Goal: Transaction & Acquisition: Book appointment/travel/reservation

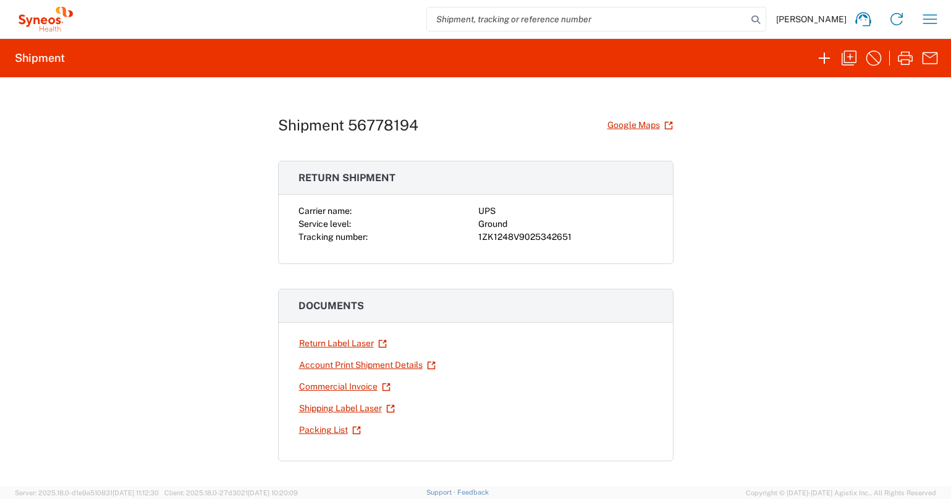
scroll to position [109, 0]
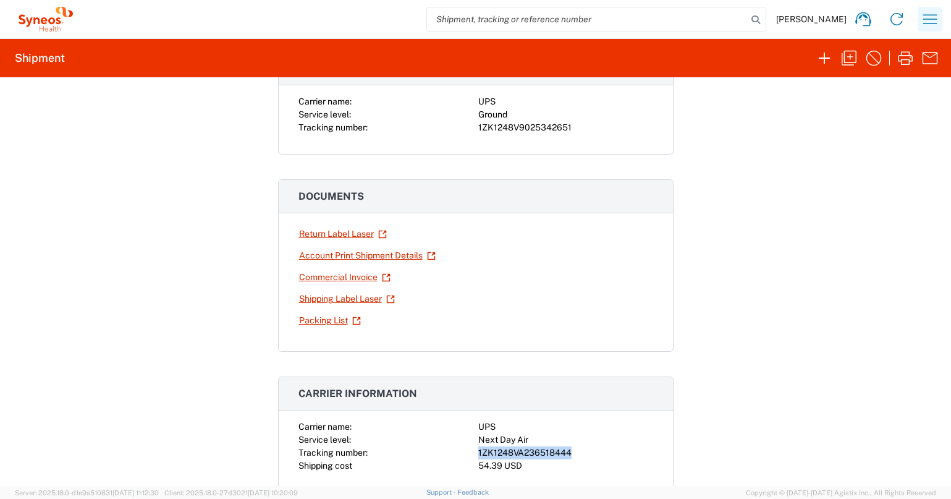
click at [930, 19] on icon "button" at bounding box center [930, 19] width 20 height 20
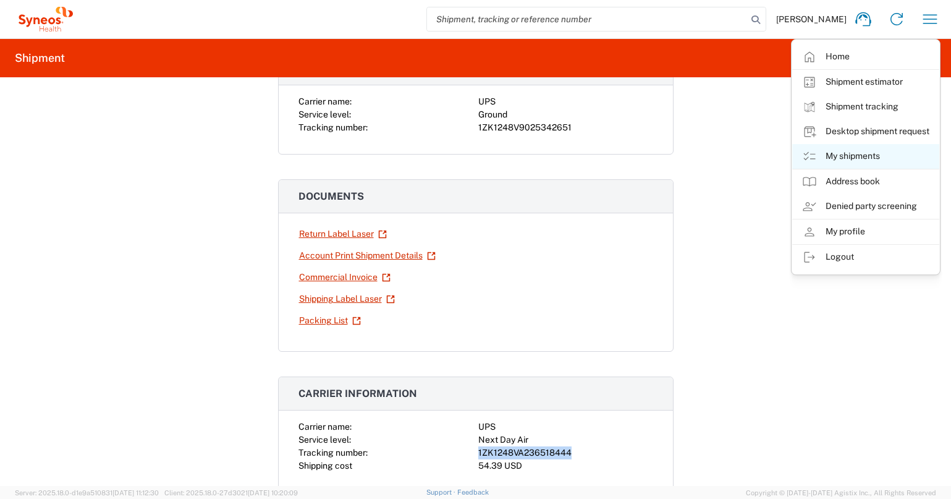
click at [832, 155] on link "My shipments" at bounding box center [865, 156] width 147 height 25
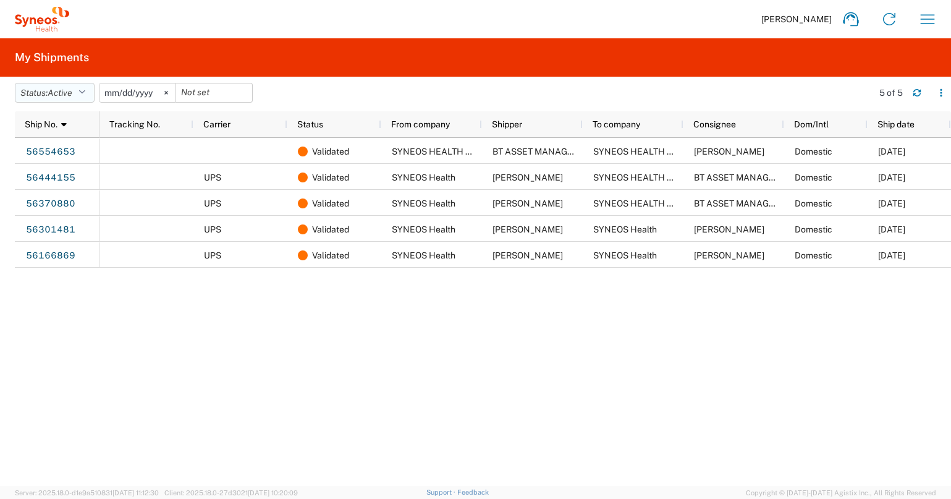
click at [85, 94] on icon "button" at bounding box center [81, 92] width 7 height 9
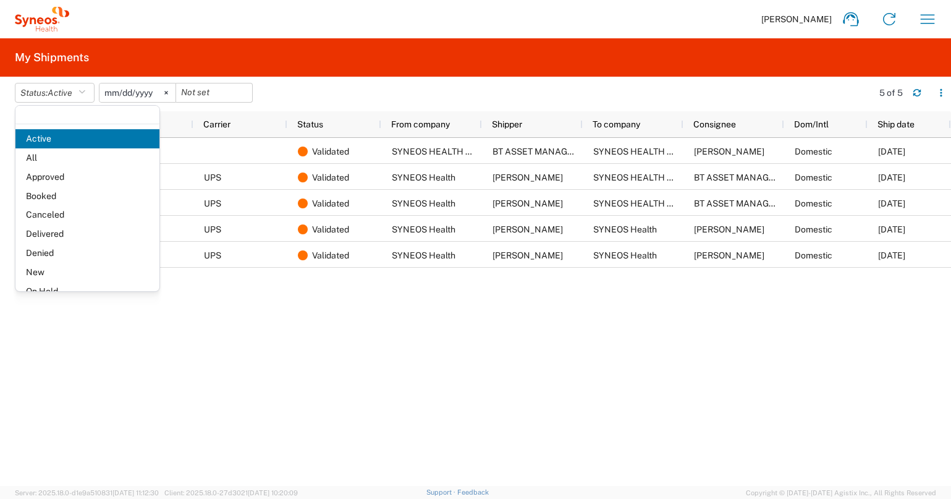
click at [74, 161] on span "All" at bounding box center [87, 157] width 144 height 19
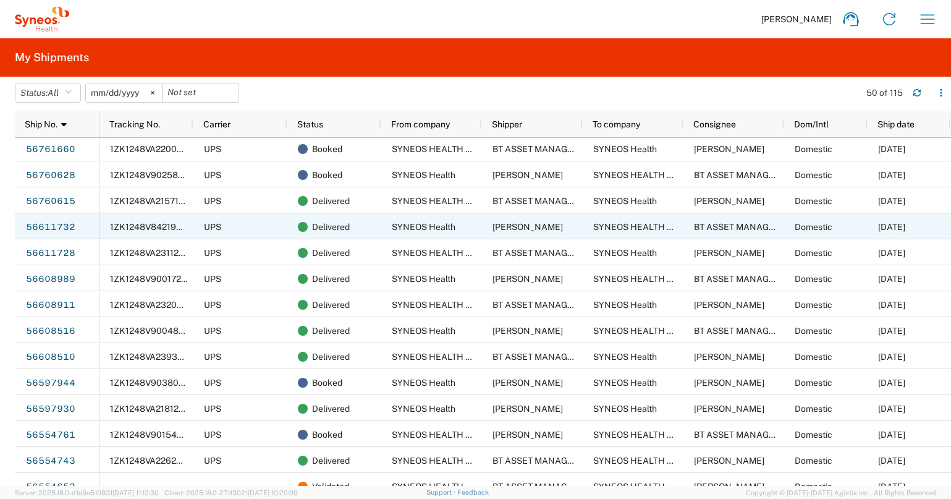
scroll to position [223, 0]
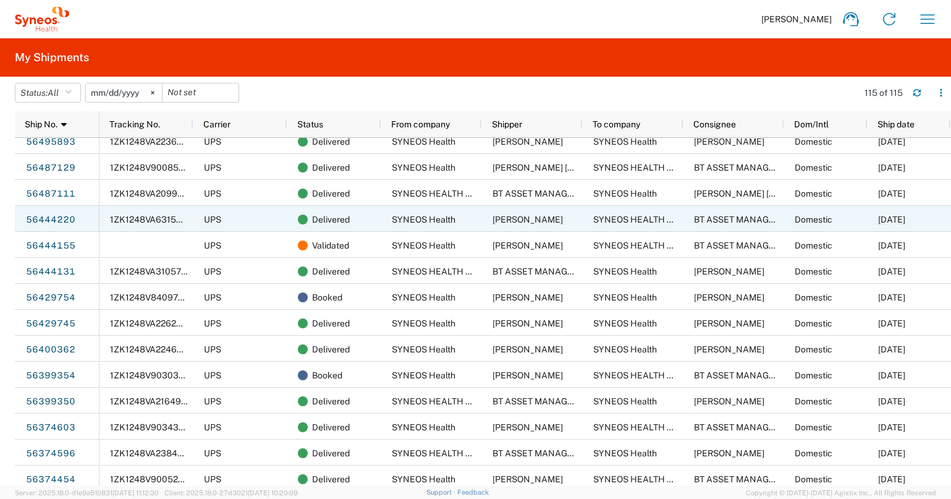
scroll to position [793, 0]
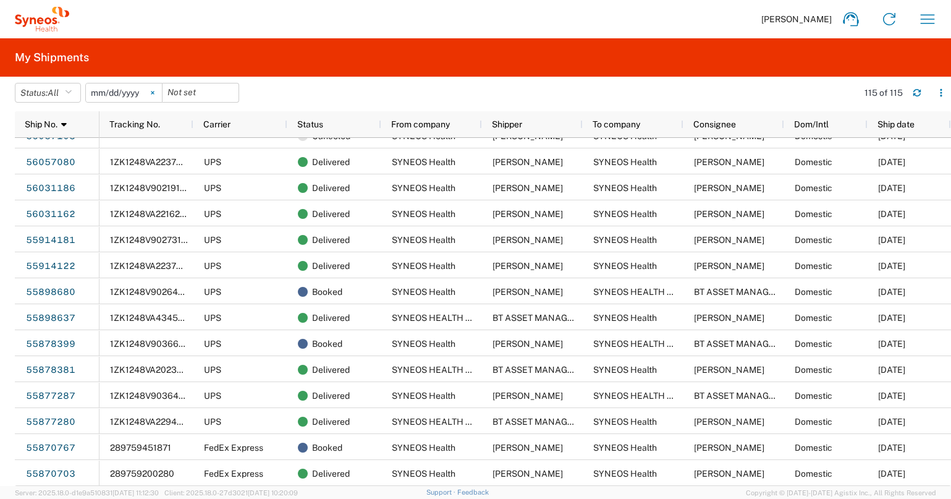
click at [159, 91] on svg-icon at bounding box center [152, 92] width 19 height 19
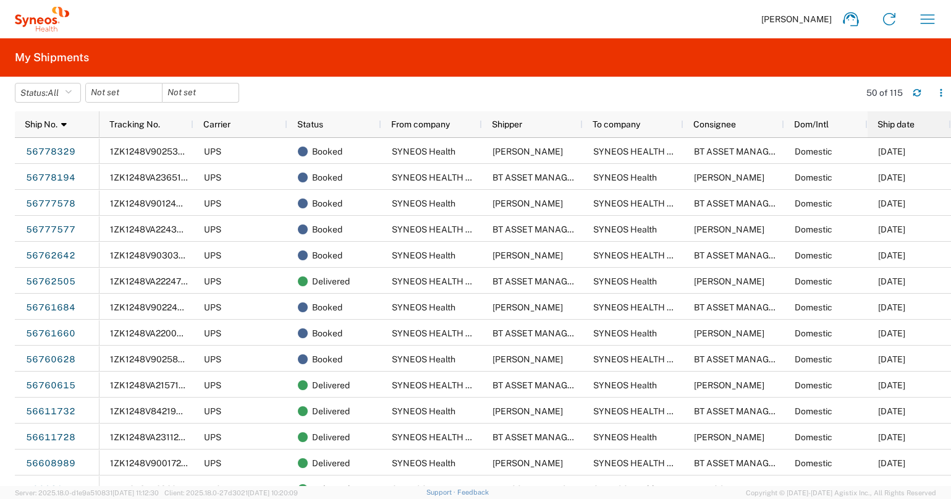
click at [903, 120] on span "Ship date" at bounding box center [895, 124] width 37 height 10
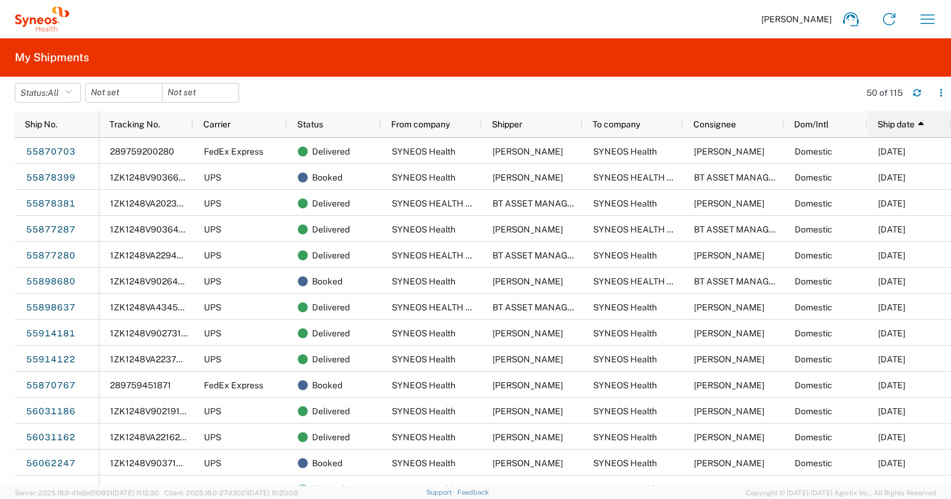
click at [901, 124] on span "Ship date" at bounding box center [895, 124] width 37 height 10
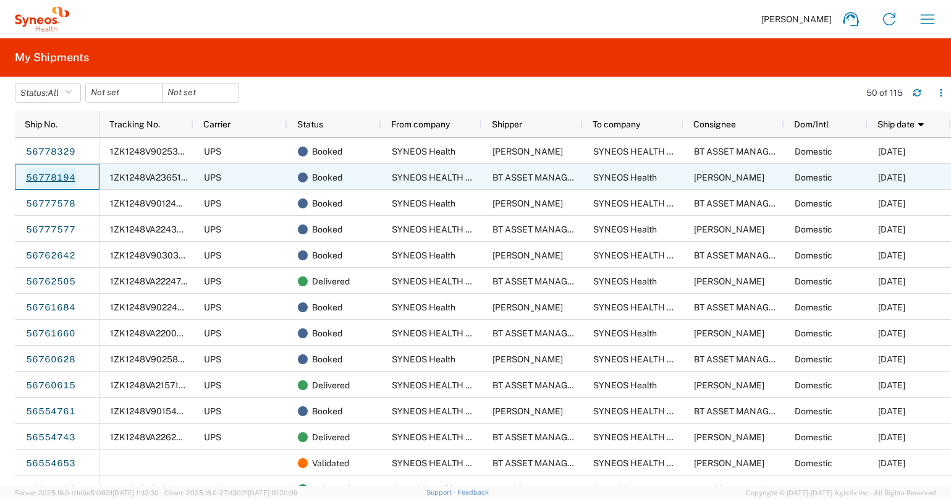
click at [60, 176] on link "56778194" at bounding box center [50, 178] width 51 height 20
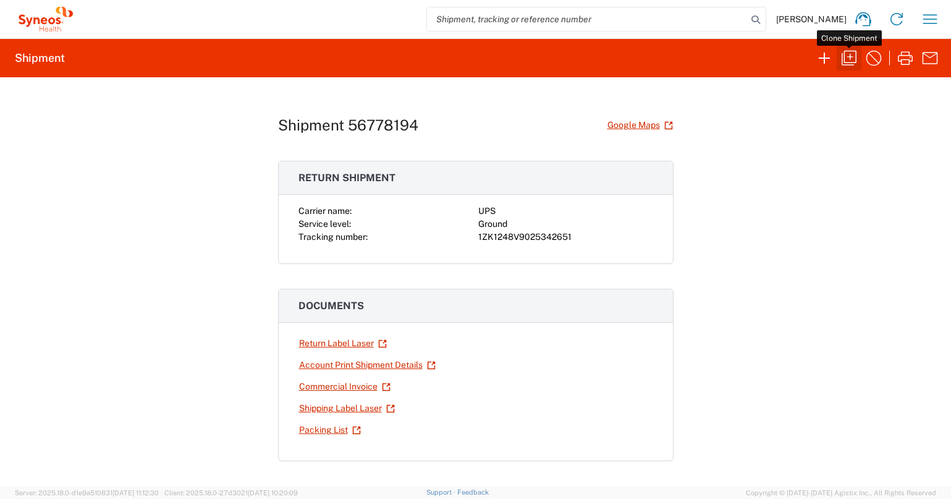
click at [848, 59] on icon "button" at bounding box center [849, 58] width 20 height 20
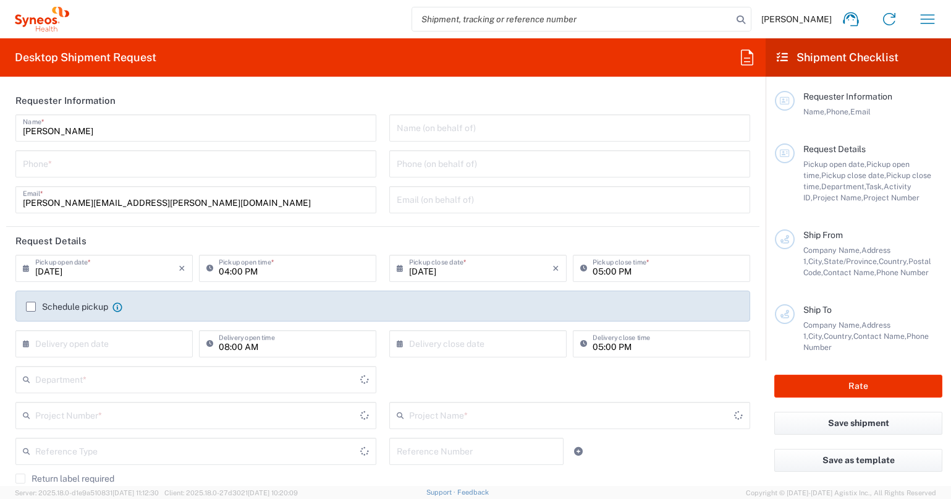
type input "6468226109"
type input "07:00 PM"
type input "Task"
type input "Break/Fix"
type input "SYNEOS HEALTH LLC"
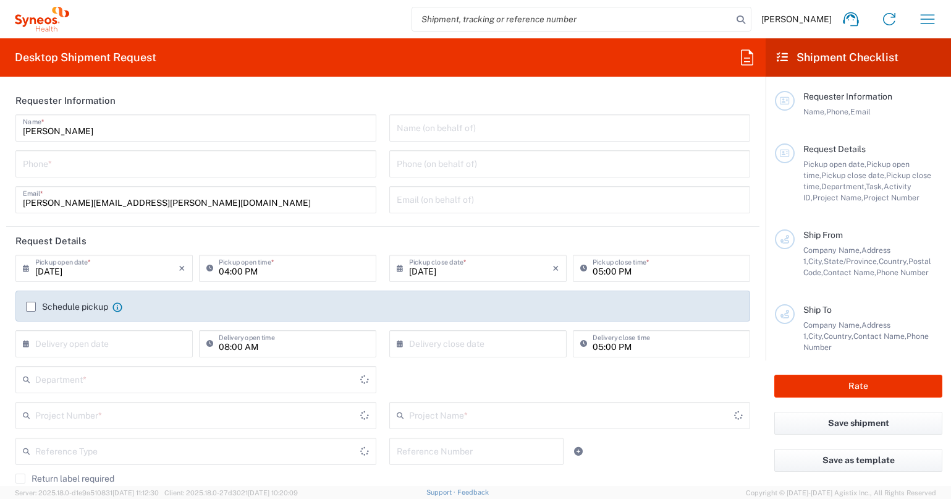
type input "1030 SYNC ST"
type input "Morrisville"
type input "27560"
type input "BT ASSET MANAGEMENT"
type input "[PHONE_NUMBER]"
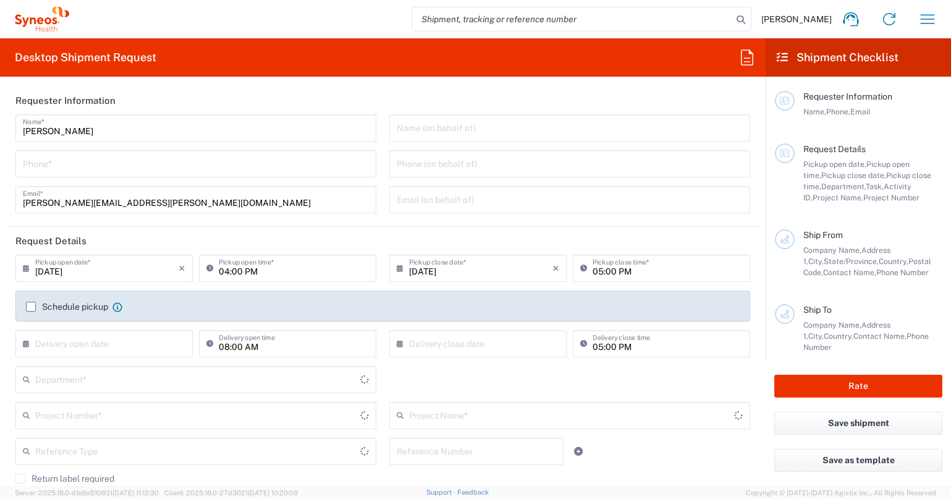
type input "[PERSON_NAME][EMAIL_ADDRESS][PERSON_NAME][DOMAIN_NAME]"
type input "SYNEOS Health"
type input "[STREET_ADDRESS]"
type input "Wyomissing"
type input "[GEOGRAPHIC_DATA]"
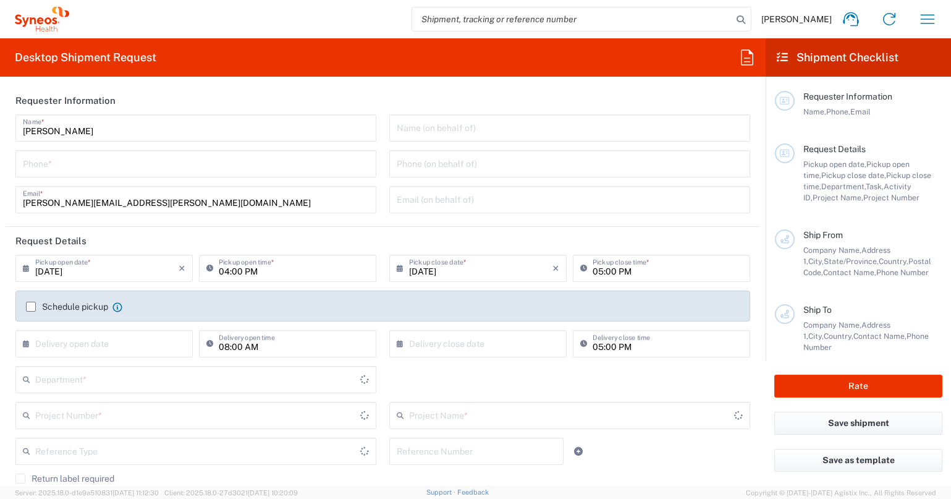
type input "19610"
type input "[PERSON_NAME]"
type input "[PHONE_NUMBER]"
type input "[EMAIL_ADDRESS][PERSON_NAME][DOMAIN_NAME]"
type input "Residential/Home"
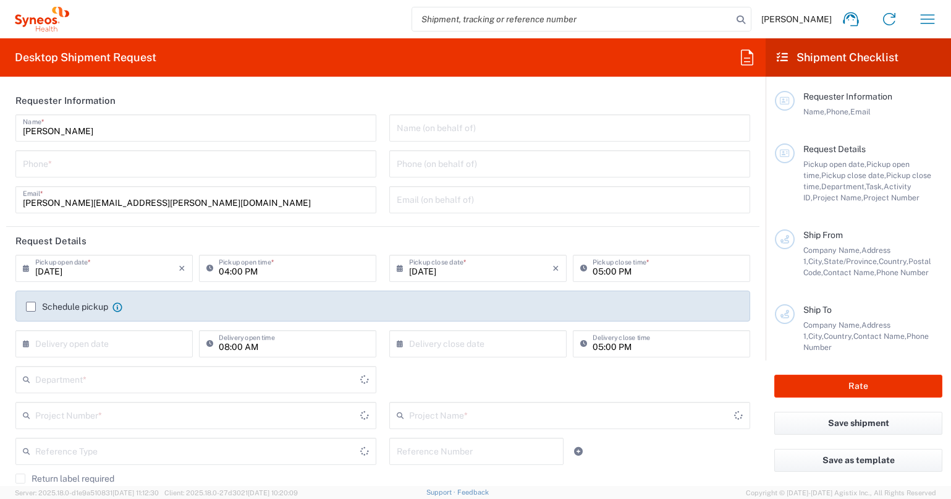
type input "Adult Signature Required"
type input "Sender/Shipper"
type input "Yes"
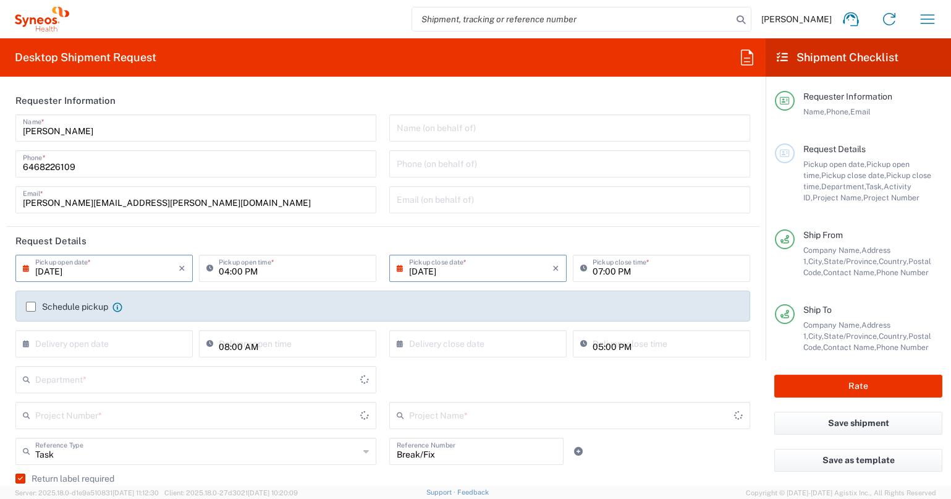
type input "[US_STATE]"
type input "Business (General)"
type input "[US_STATE]"
type input "[GEOGRAPHIC_DATA]"
type input "Large Box"
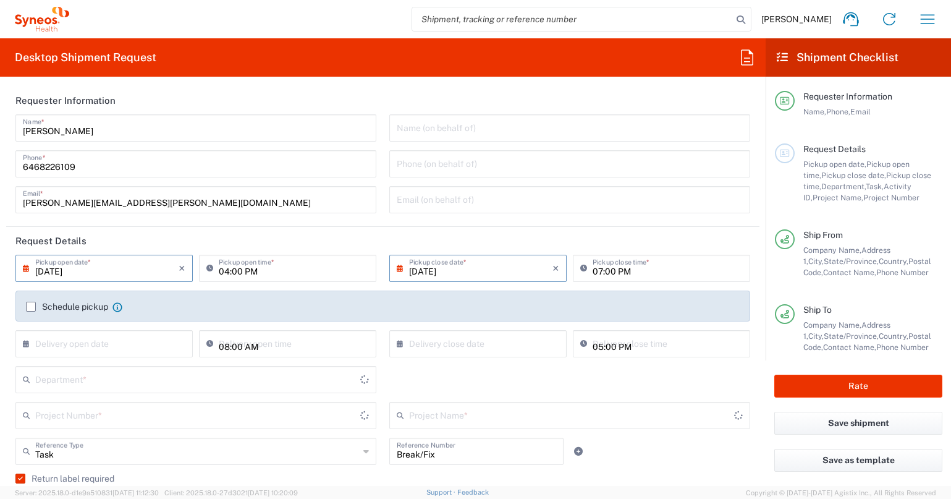
type input "USD"
type input "Ground"
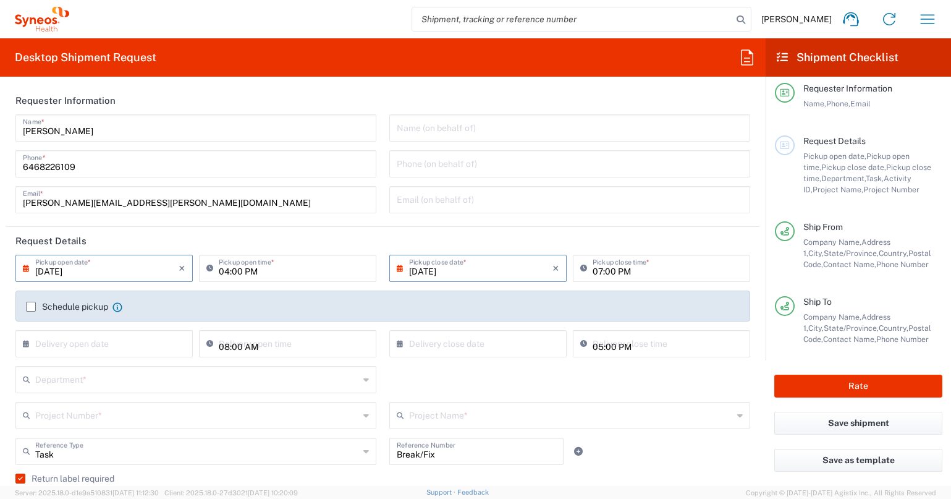
scroll to position [11, 0]
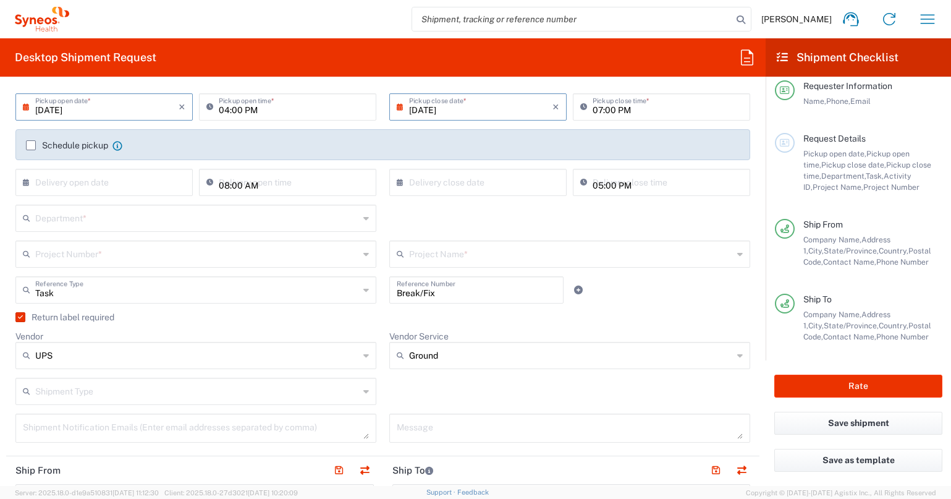
type input "SYNEOS HEALTH LLC [GEOGRAPHIC_DATA] [GEOGRAPHIC_DATA]"
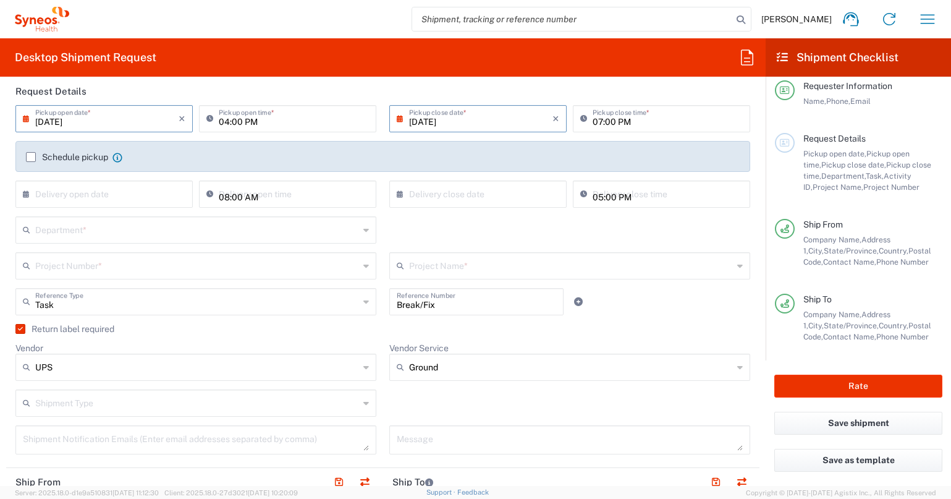
scroll to position [153, 0]
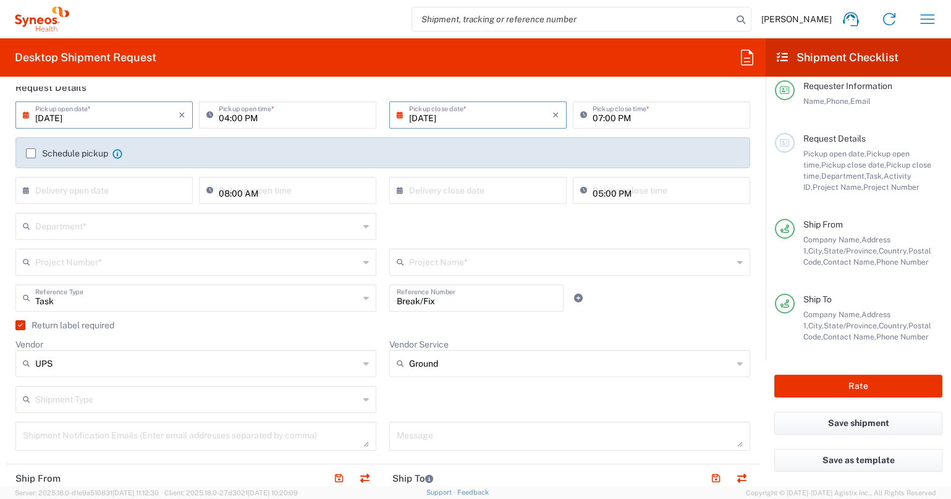
click at [91, 227] on input "text" at bounding box center [197, 225] width 324 height 22
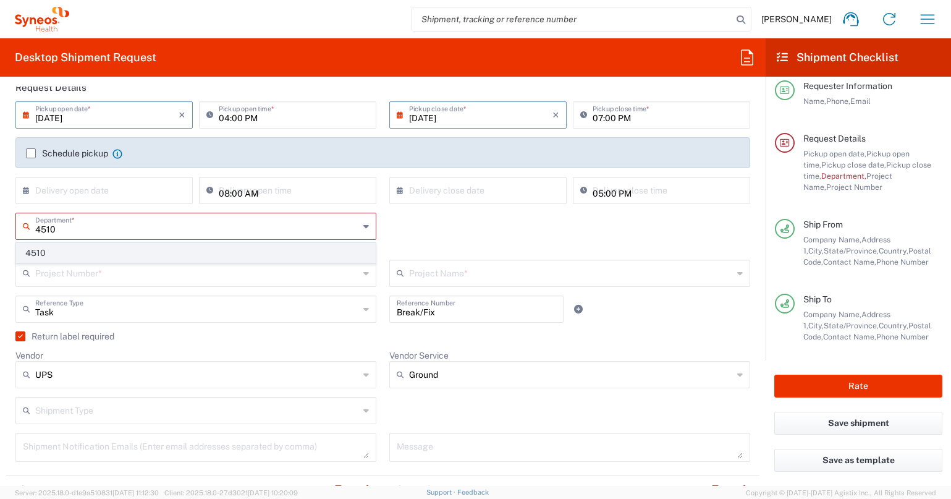
type input "4510"
click at [91, 256] on span "4510" at bounding box center [196, 252] width 358 height 19
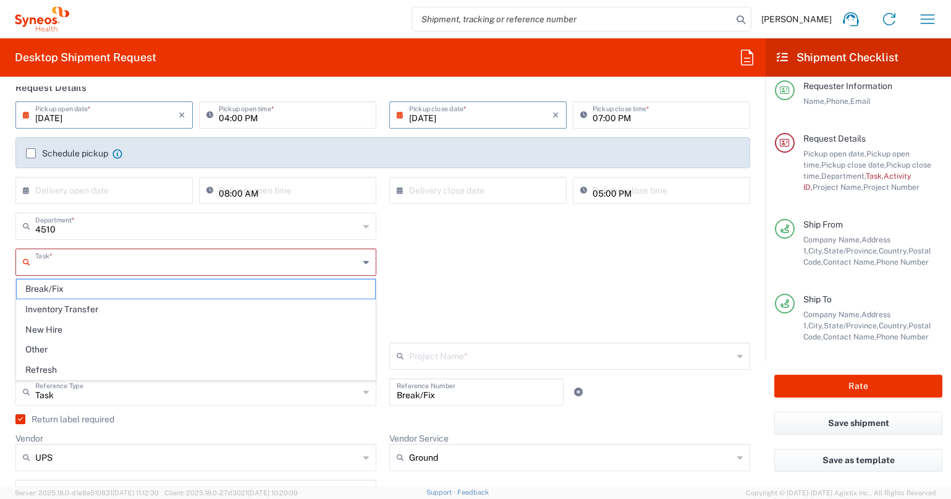
click at [121, 263] on input "text" at bounding box center [197, 261] width 324 height 22
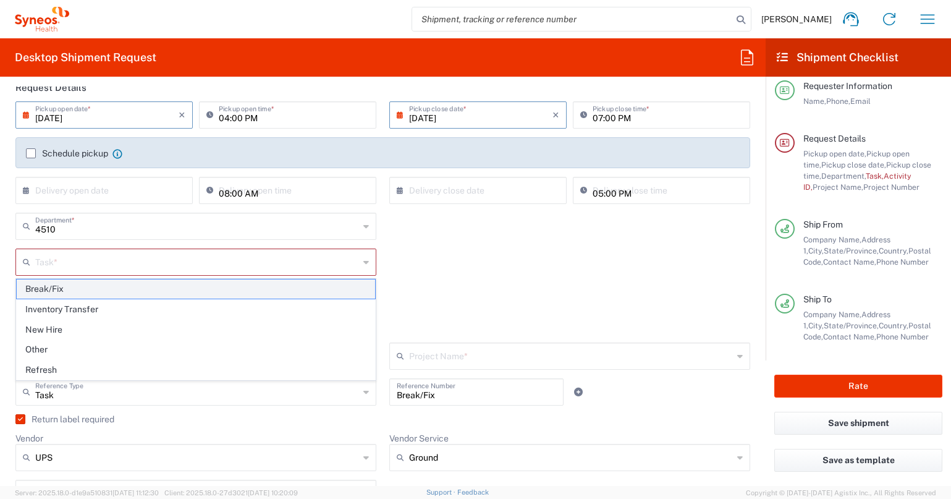
click at [80, 292] on span "Break/Fix" at bounding box center [196, 288] width 358 height 19
type input "Break/Fix"
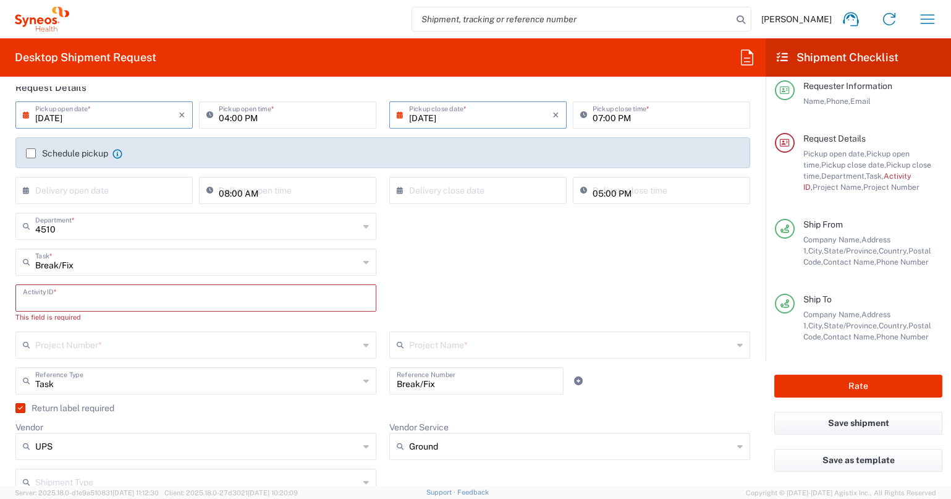
click at [87, 299] on input "text" at bounding box center [196, 297] width 346 height 22
click at [61, 297] on input "text" at bounding box center [196, 297] width 346 height 22
paste input "INC2643650"
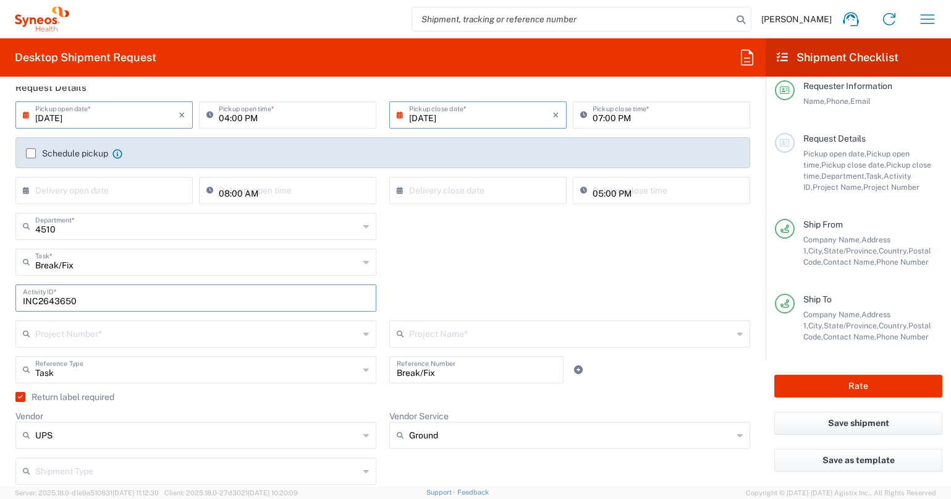
type input "INC2643650"
click at [383, 340] on div "Project Name * ([GEOGRAPHIC_DATA]) 3 Clinical Educ-00198 0000092391 BMS - MDO 0…" at bounding box center [570, 338] width 374 height 36
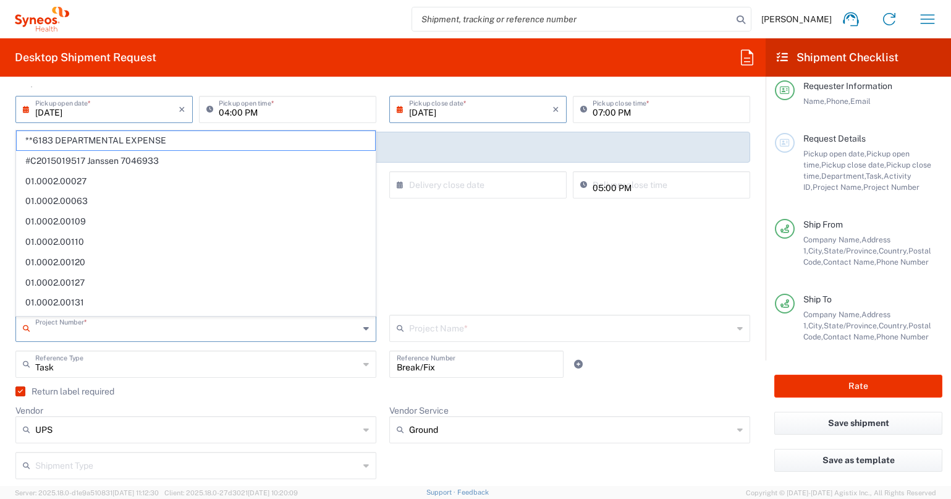
scroll to position [159, 0]
click at [295, 332] on input "text" at bounding box center [197, 327] width 324 height 22
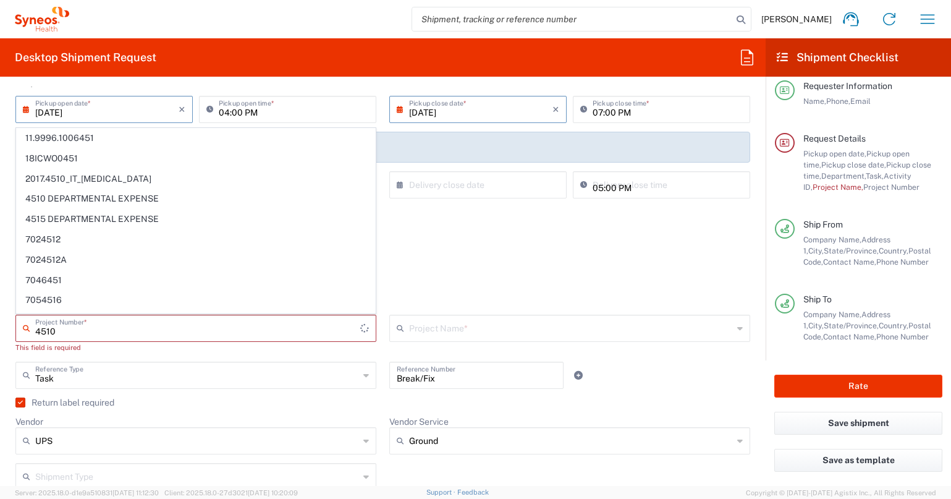
scroll to position [159, 0]
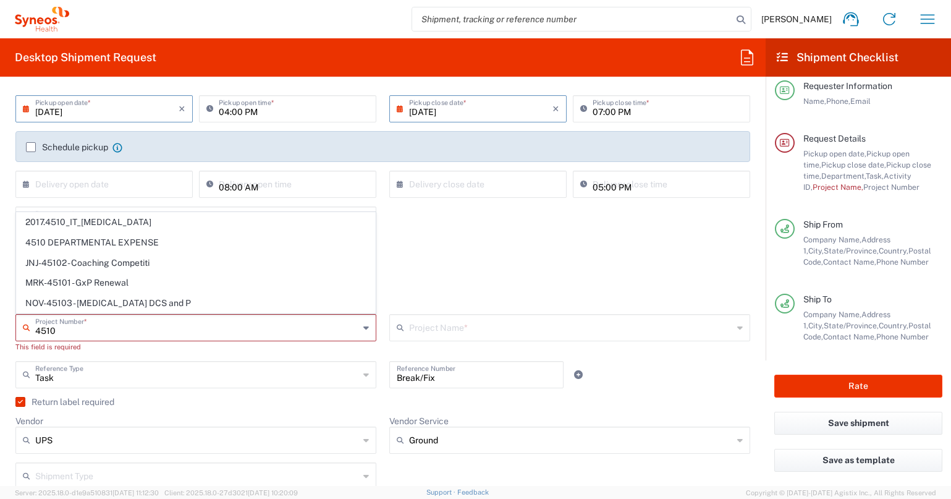
click at [110, 238] on span "4510 DEPARTMENTAL EXPENSE" at bounding box center [196, 242] width 358 height 19
type input "4510 DEPARTMENTAL EXPENSE"
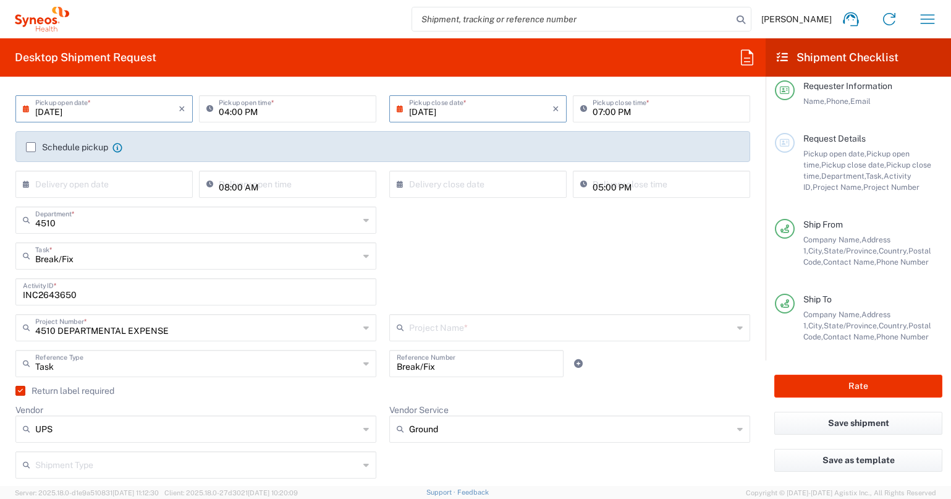
type input "4510 DEPARTMENTAL EXPENSE"
drag, startPoint x: 395, startPoint y: 395, endPoint x: 388, endPoint y: 394, distance: 6.9
click at [388, 394] on agx-checkbox-control "Return label required" at bounding box center [382, 391] width 735 height 10
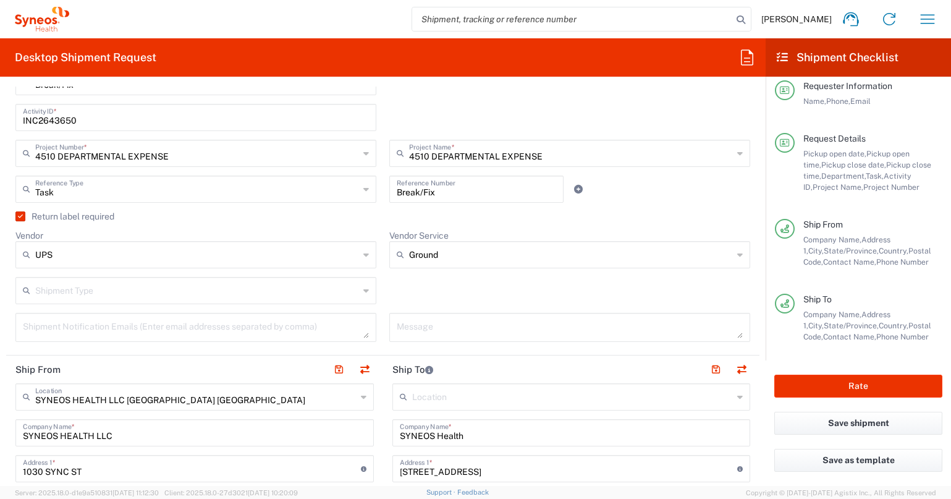
scroll to position [342, 0]
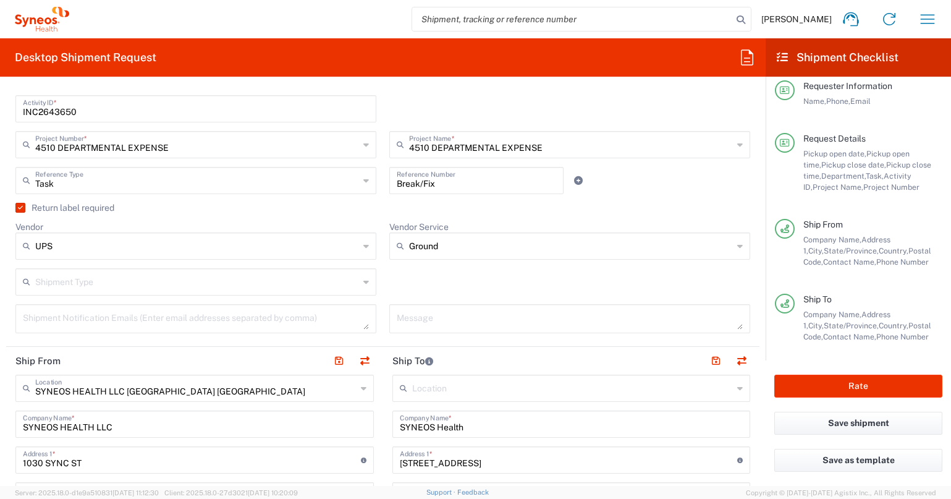
click at [21, 208] on label "Return label required" at bounding box center [64, 208] width 99 height 10
click at [18, 208] on input "Return label required" at bounding box center [18, 208] width 0 height 0
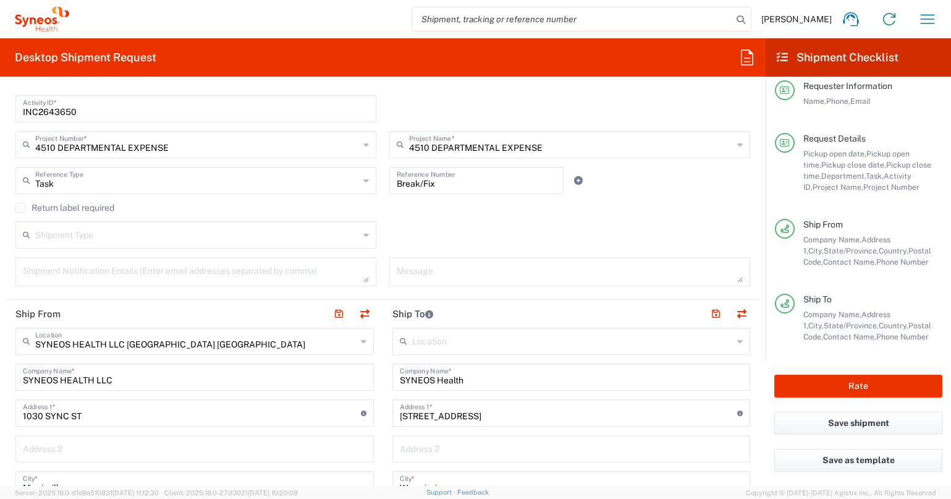
click at [22, 208] on label "Return label required" at bounding box center [64, 208] width 99 height 10
click at [20, 208] on input "Return label required" at bounding box center [20, 208] width 0 height 0
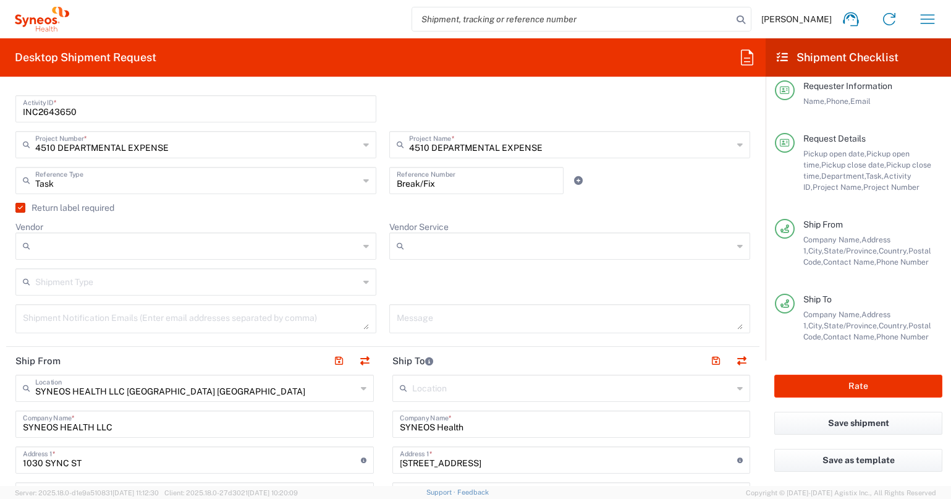
click at [370, 250] on div at bounding box center [195, 245] width 361 height 27
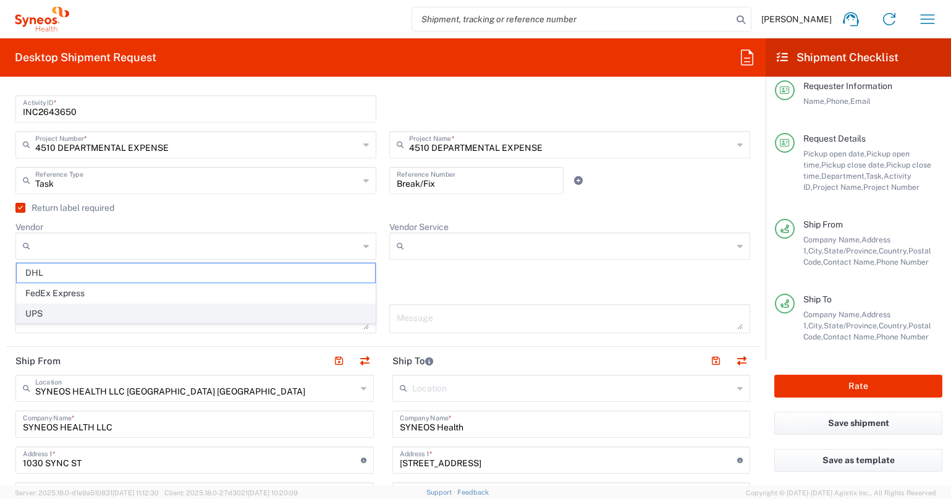
click at [330, 316] on span "UPS" at bounding box center [196, 313] width 358 height 19
type input "UPS"
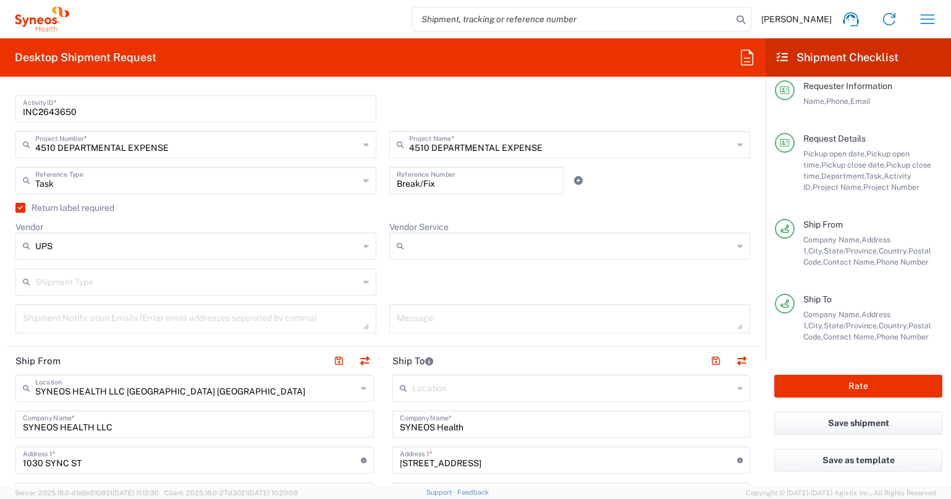
click at [434, 248] on input "Vendor Service" at bounding box center [571, 246] width 324 height 20
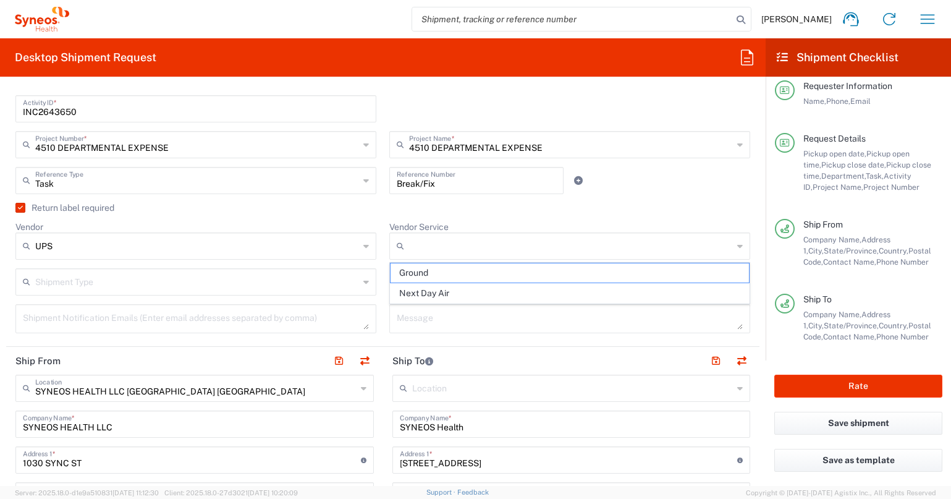
click at [431, 275] on span "Ground" at bounding box center [570, 272] width 358 height 19
type input "Ground"
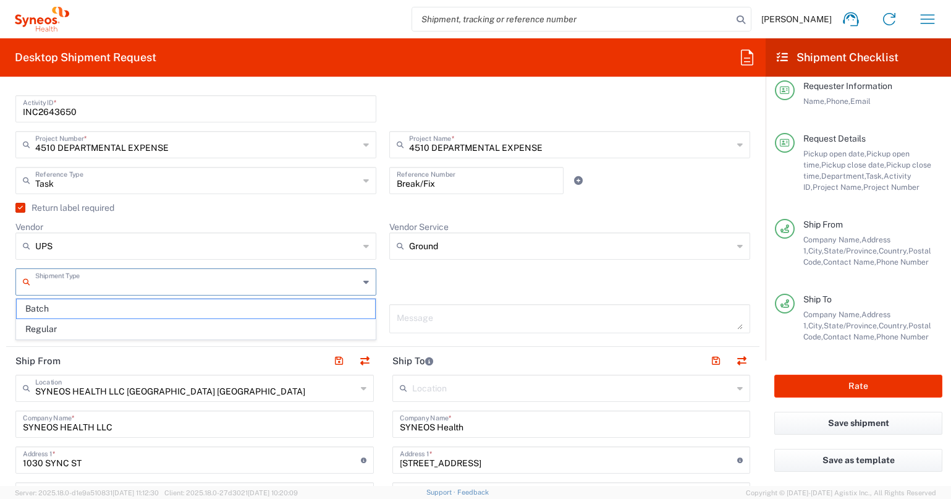
click at [265, 278] on input "text" at bounding box center [197, 281] width 324 height 22
click at [233, 327] on span "Regular" at bounding box center [196, 328] width 358 height 19
type input "Regular"
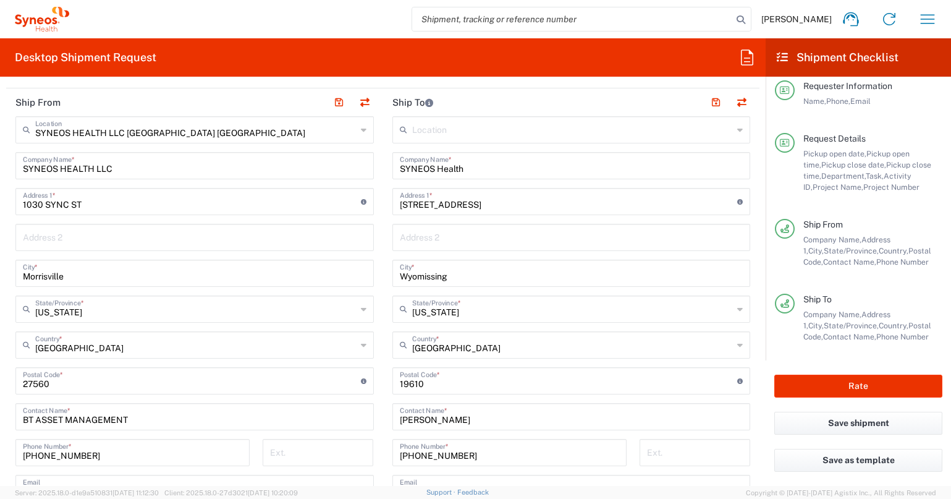
scroll to position [615, 0]
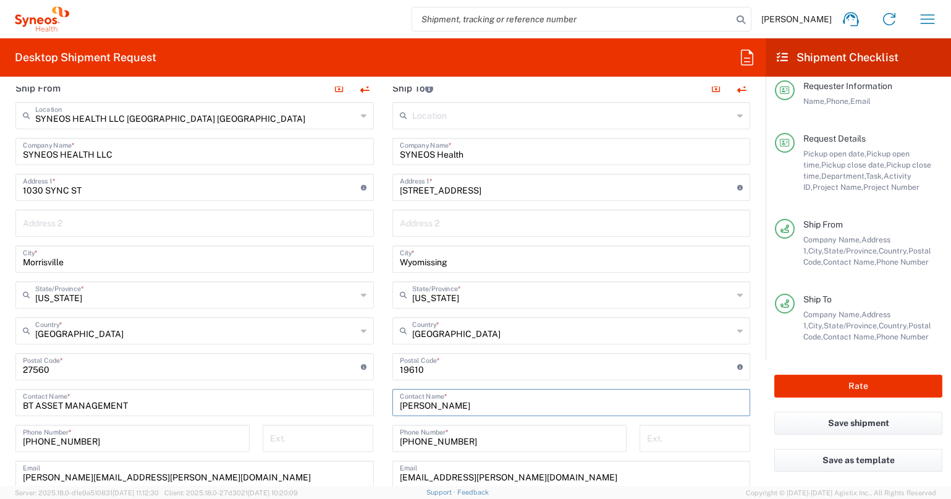
drag, startPoint x: 404, startPoint y: 404, endPoint x: 473, endPoint y: 407, distance: 69.3
click at [473, 407] on input "[PERSON_NAME]" at bounding box center [572, 402] width 344 height 22
paste input "[PERSON_NAME]"
type input "[PERSON_NAME]"
drag, startPoint x: 481, startPoint y: 445, endPoint x: 410, endPoint y: 442, distance: 71.1
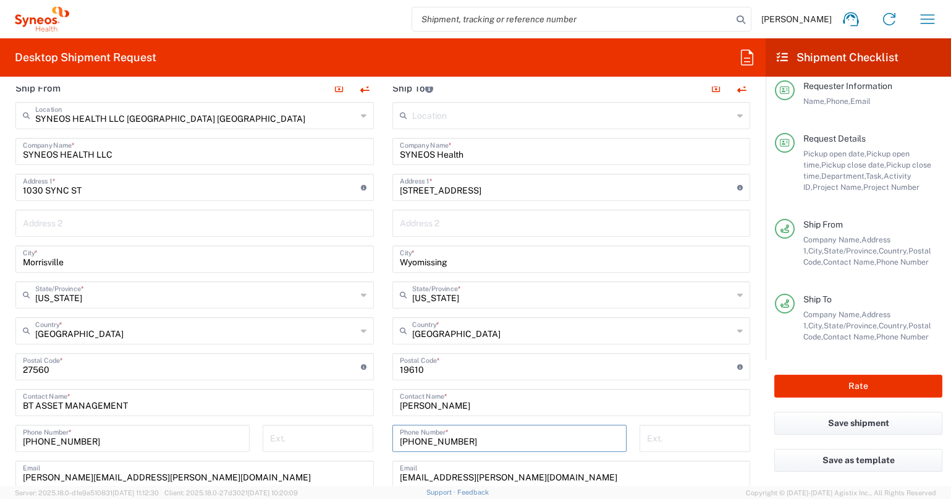
click at [387, 446] on div "[PHONE_NUMBER] Phone Number *" at bounding box center [509, 443] width 247 height 36
paste input "[PERSON_NAME]"
drag, startPoint x: 480, startPoint y: 441, endPoint x: 377, endPoint y: 438, distance: 103.2
click at [378, 438] on div "Ship From SYNEOS HEALTH LLC [GEOGRAPHIC_DATA] [GEOGRAPHIC_DATA] Location SYNEOS…" at bounding box center [382, 355] width 753 height 563
drag, startPoint x: 469, startPoint y: 443, endPoint x: 399, endPoint y: 444, distance: 70.4
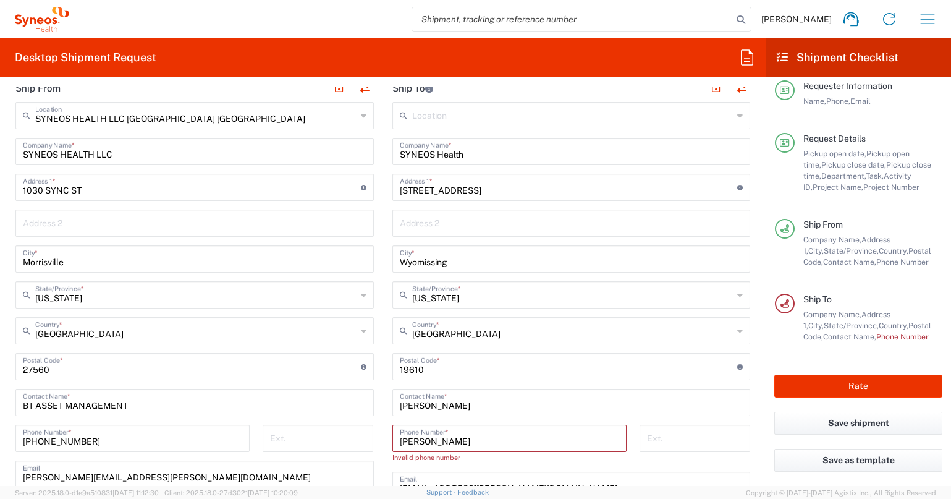
click at [400, 443] on input "[PERSON_NAME]" at bounding box center [509, 437] width 219 height 22
paste input "317) 3087587"
click at [418, 443] on input "317) 3087587" at bounding box center [509, 437] width 219 height 22
type input "[PHONE_NUMBER]"
click at [400, 476] on input "[EMAIL_ADDRESS][PERSON_NAME][DOMAIN_NAME]" at bounding box center [572, 473] width 344 height 22
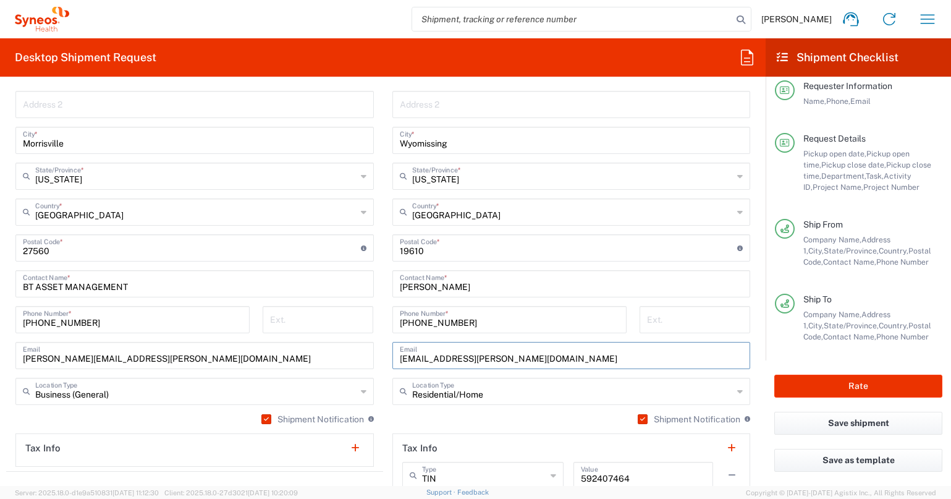
scroll to position [775, 0]
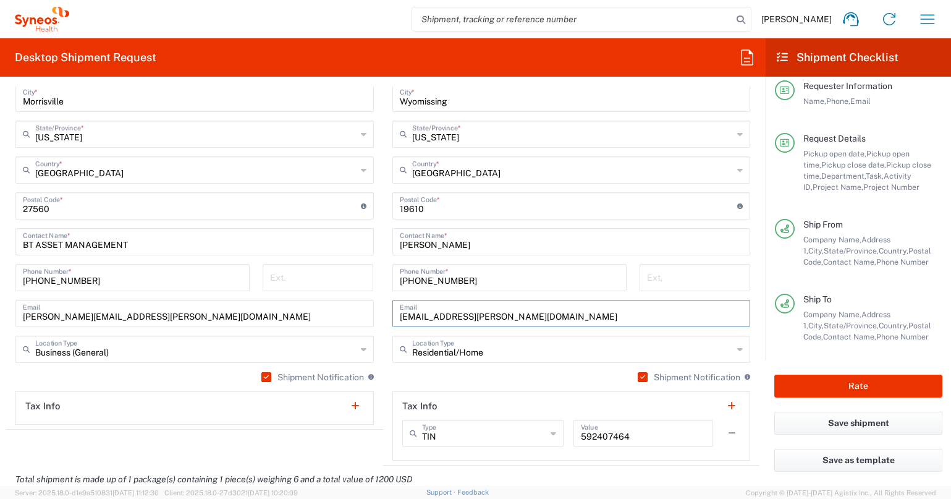
drag, startPoint x: 400, startPoint y: 476, endPoint x: 498, endPoint y: 450, distance: 101.0
click at [530, 475] on form "Requester Information [PERSON_NAME] Name * [PHONE_NUMBER] Phone * [PERSON_NAME]…" at bounding box center [383, 286] width 766 height 399
paste input "[PERSON_NAME].[PERSON_NAME]"
type input "[PERSON_NAME][EMAIL_ADDRESS][PERSON_NAME][DOMAIN_NAME]"
click at [387, 333] on main "Location [PERSON_NAME] LLC-[GEOGRAPHIC_DATA] [GEOGRAPHIC_DATA] [GEOGRAPHIC_DATA…" at bounding box center [571, 200] width 377 height 519
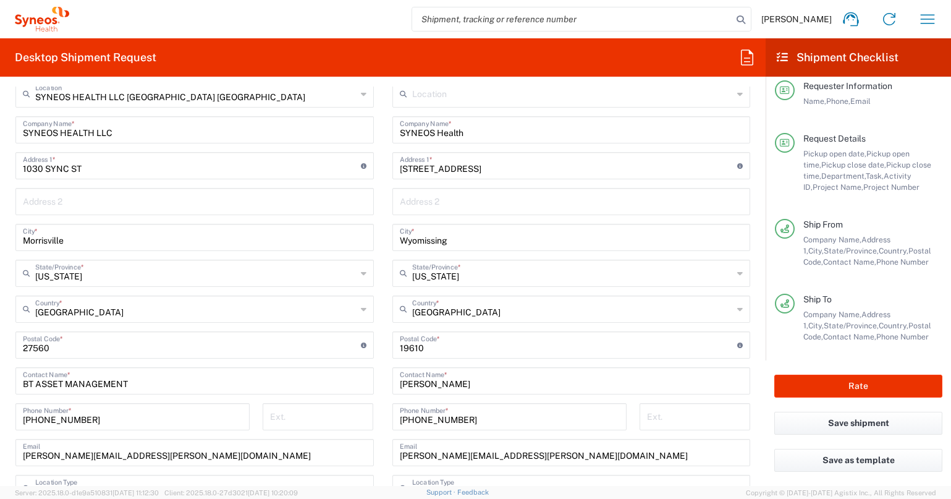
scroll to position [653, 0]
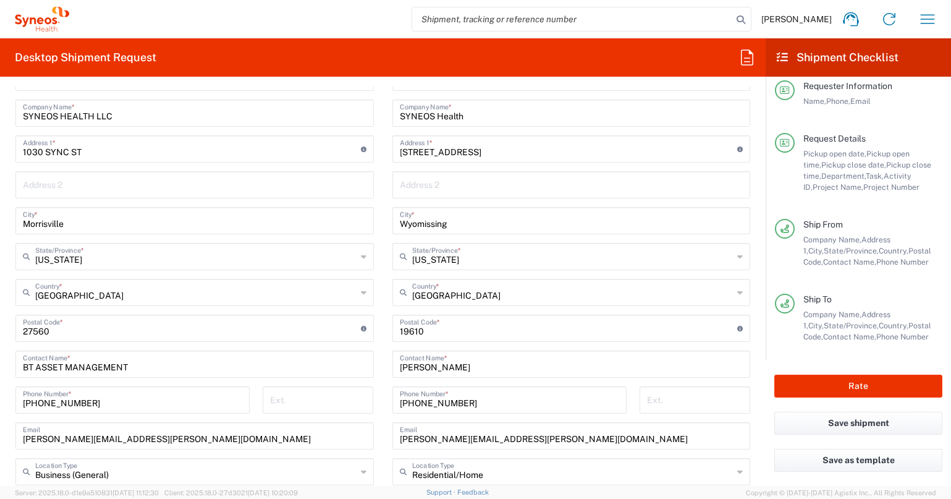
click at [413, 332] on input "undefined" at bounding box center [569, 327] width 338 height 22
paste input "46037"
type input "46037"
click at [384, 293] on main "Location [PERSON_NAME] LLC-[GEOGRAPHIC_DATA] [GEOGRAPHIC_DATA] [GEOGRAPHIC_DATA…" at bounding box center [571, 323] width 377 height 519
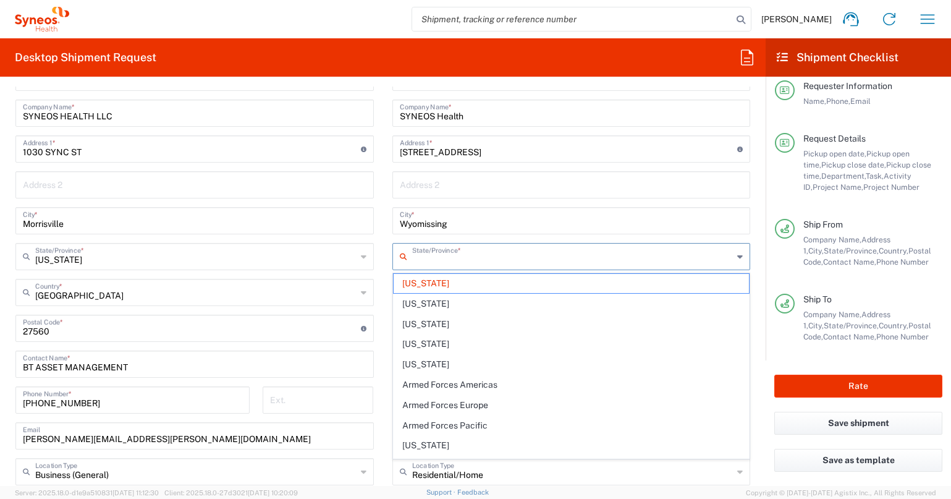
drag, startPoint x: 470, startPoint y: 260, endPoint x: 553, endPoint y: 260, distance: 83.4
click at [470, 260] on input "text" at bounding box center [572, 256] width 321 height 22
click at [742, 256] on icon at bounding box center [740, 257] width 6 height 20
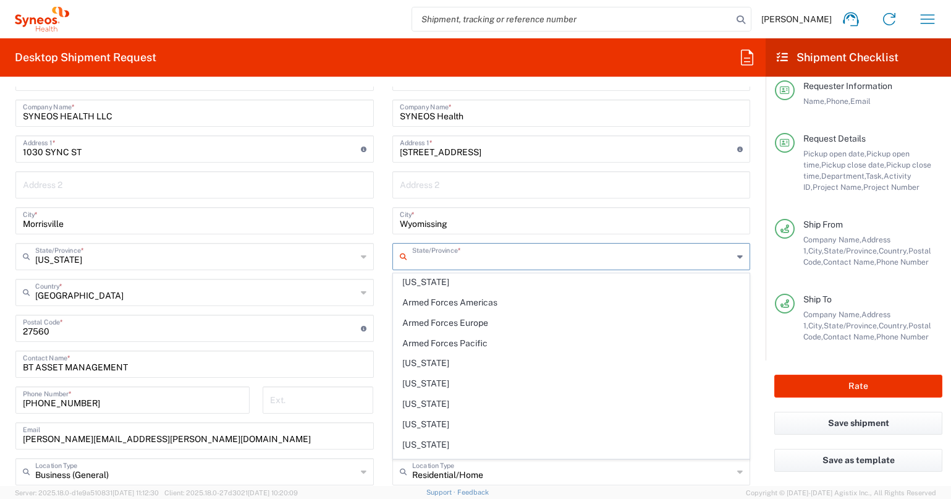
scroll to position [237, 0]
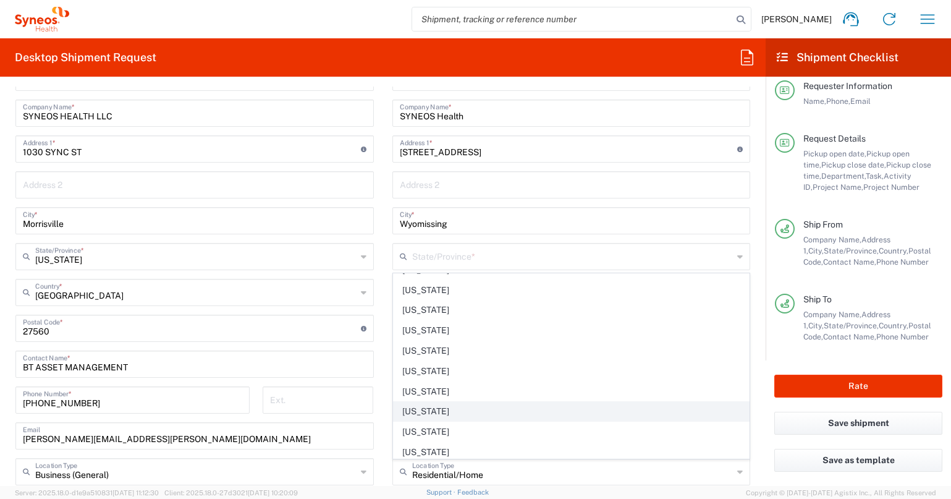
click at [567, 414] on span "[US_STATE]" at bounding box center [572, 411] width 356 height 19
type input "[US_STATE]"
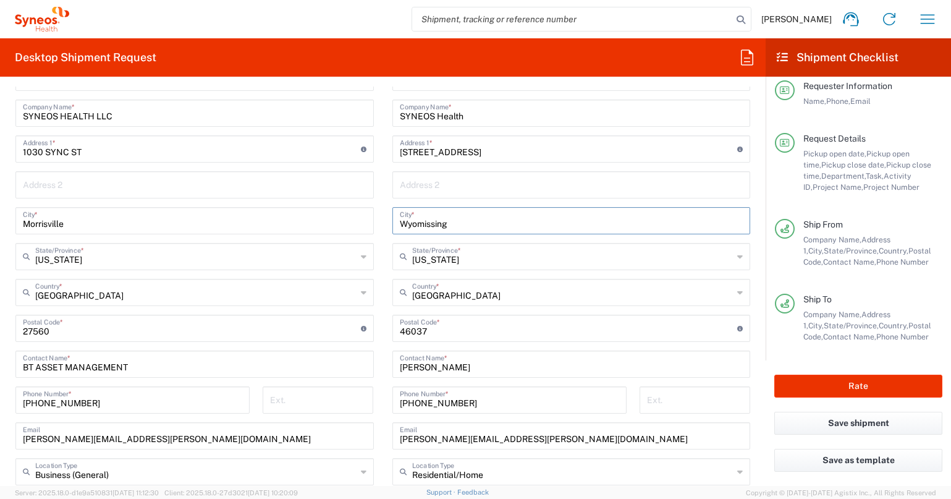
drag, startPoint x: 452, startPoint y: 223, endPoint x: 361, endPoint y: 221, distance: 91.5
click at [361, 221] on div "Ship From SYNEOS HEALTH LLC [GEOGRAPHIC_DATA] [GEOGRAPHIC_DATA] Location SYNEOS…" at bounding box center [382, 312] width 753 height 552
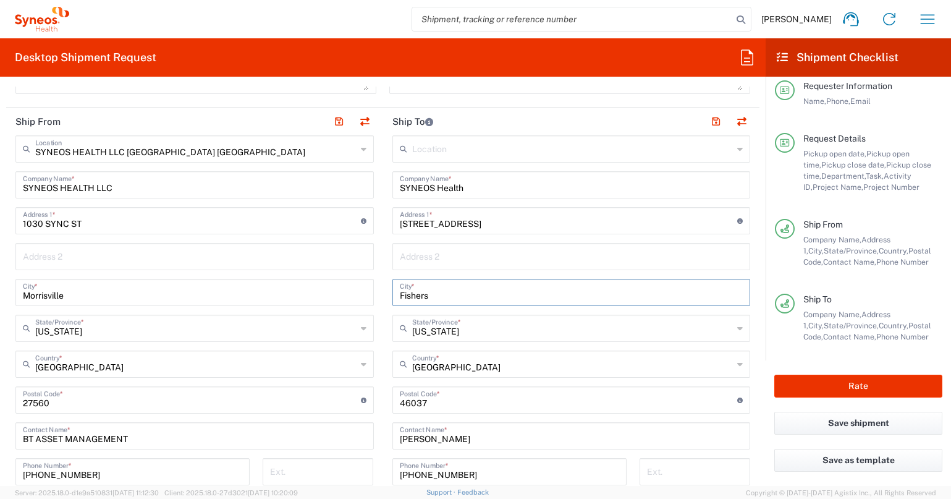
scroll to position [587, 0]
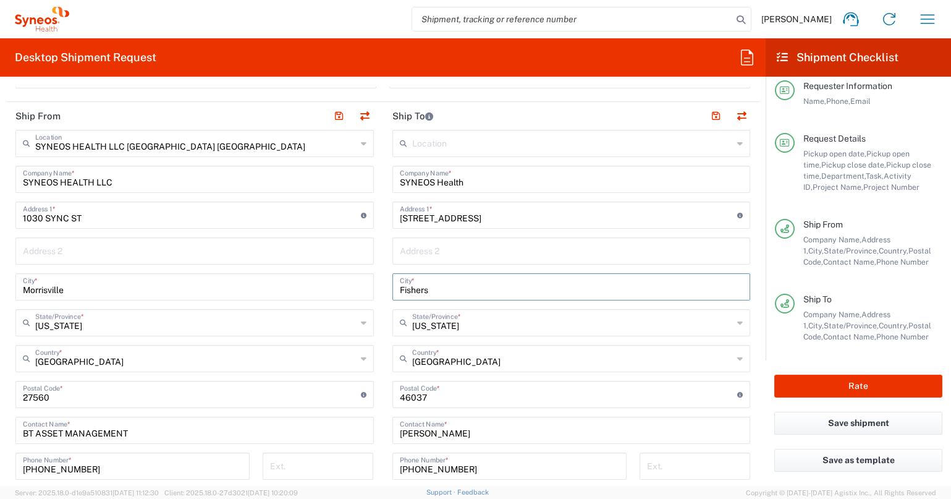
type input "Fishers"
drag, startPoint x: 399, startPoint y: 219, endPoint x: 530, endPoint y: 214, distance: 131.7
click at [530, 214] on input "[STREET_ADDRESS]" at bounding box center [569, 214] width 338 height 22
paste input "[STREET_ADDRESS][PERSON_NAME]"
click at [427, 218] on input "[STREET_ADDRESS][PERSON_NAME]" at bounding box center [569, 214] width 338 height 22
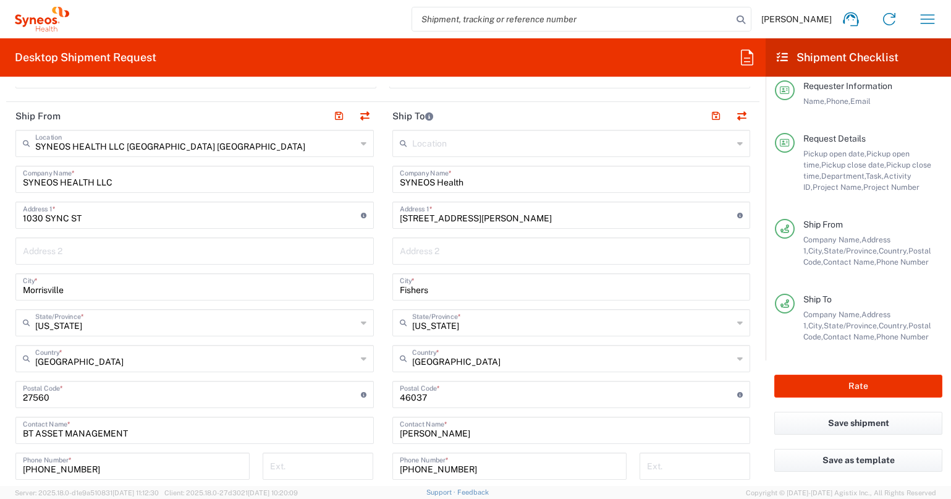
click at [383, 234] on main "Location [PERSON_NAME] LLC-[GEOGRAPHIC_DATA] [GEOGRAPHIC_DATA] [GEOGRAPHIC_DATA…" at bounding box center [571, 389] width 377 height 519
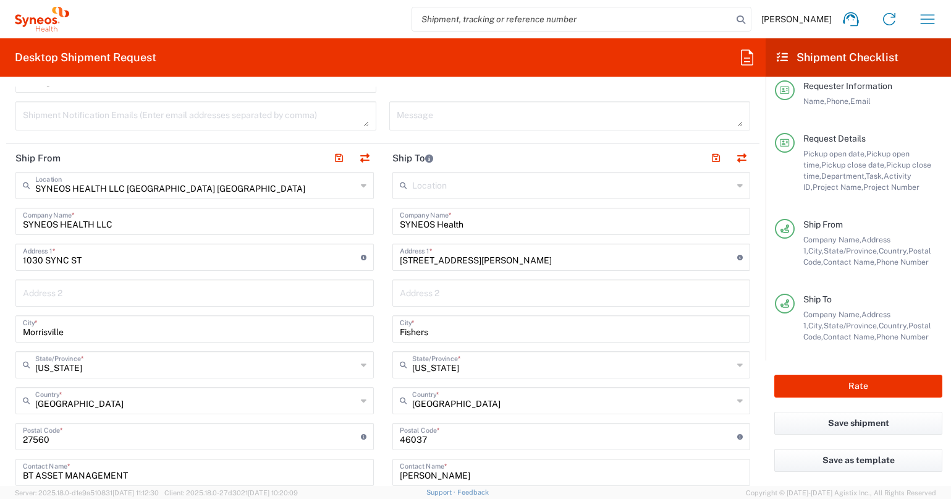
scroll to position [557, 0]
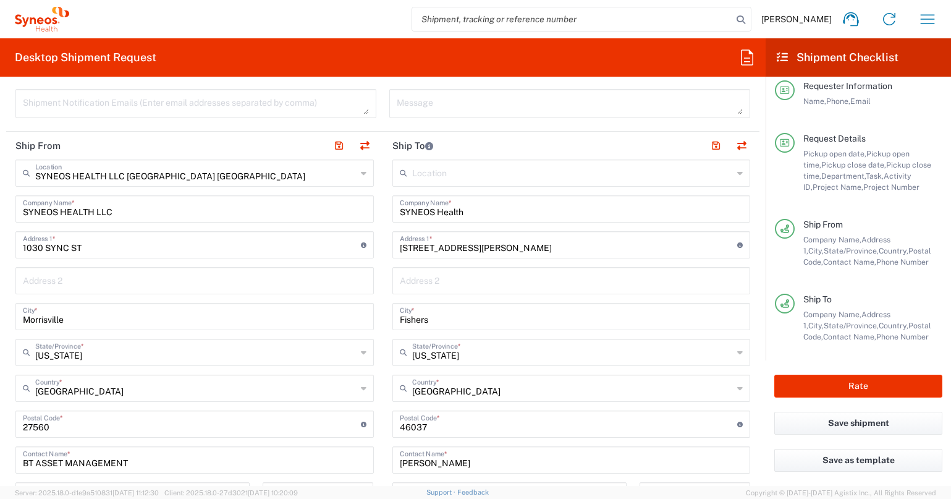
click at [479, 246] on input "[STREET_ADDRESS][PERSON_NAME]" at bounding box center [569, 244] width 338 height 22
type input "[STREET_ADDRESS][PERSON_NAME]"
click at [378, 247] on main "SYNEOS HEALTH LLC [GEOGRAPHIC_DATA] [GEOGRAPHIC_DATA] Location SYNEOS HEALTH LL…" at bounding box center [194, 401] width 377 height 483
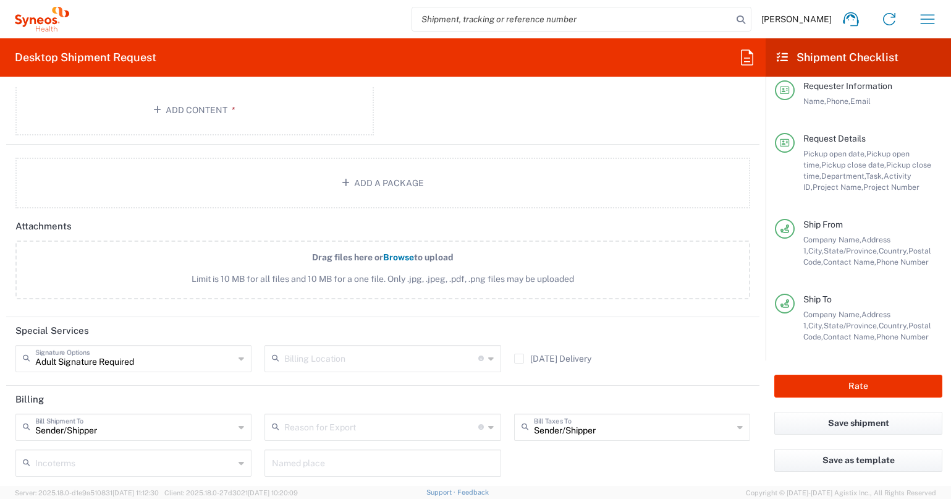
scroll to position [1591, 0]
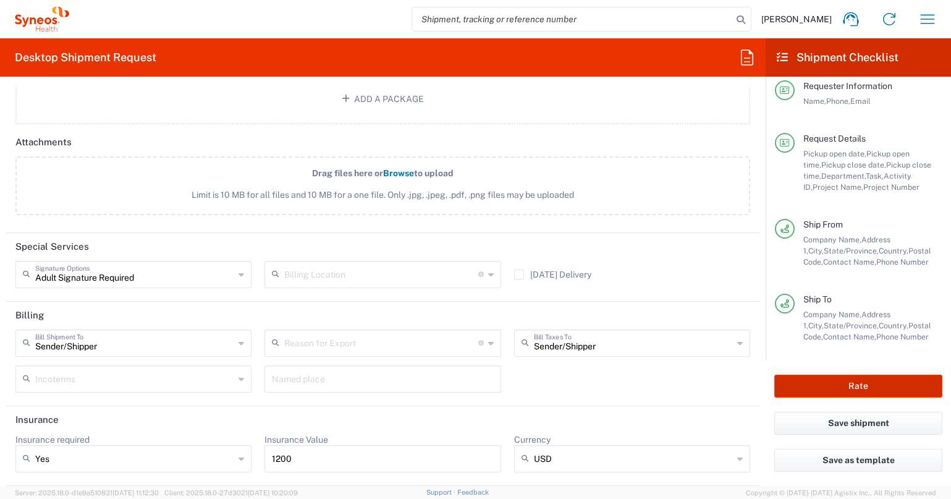
click at [839, 382] on button "Rate" at bounding box center [858, 385] width 168 height 23
type input "4510 DEPARTMENTAL EXPENSE"
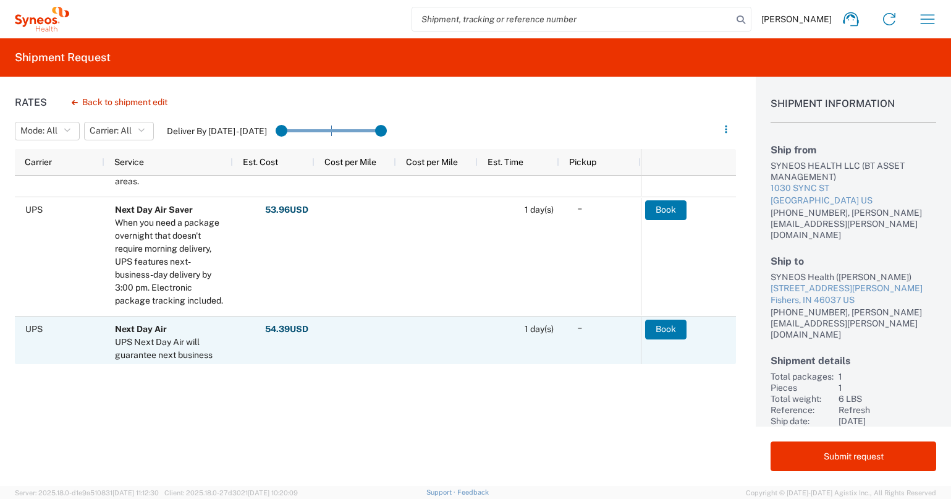
scroll to position [328, 0]
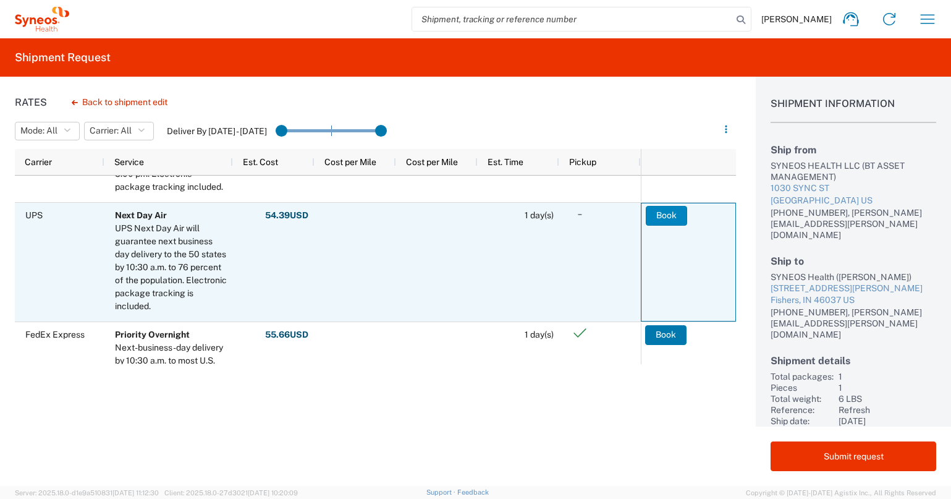
click at [672, 217] on button "Book" at bounding box center [666, 216] width 41 height 20
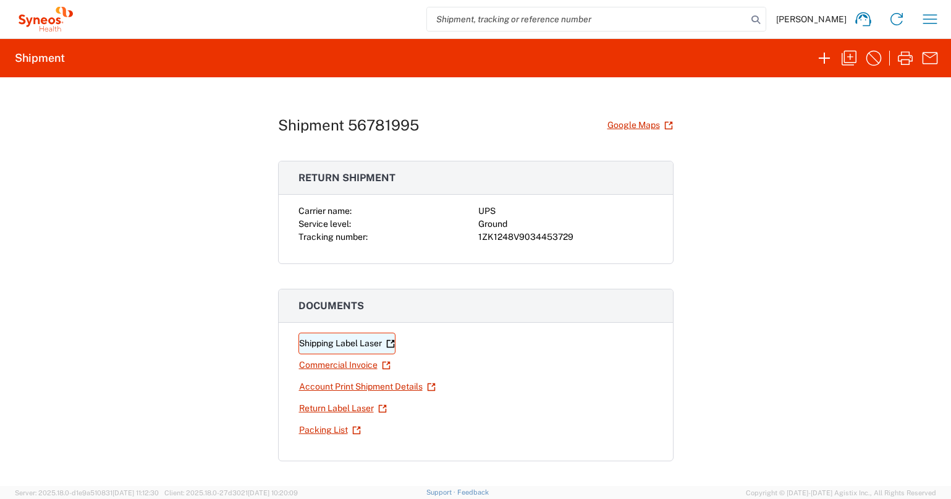
click at [359, 344] on link "Shipping Label Laser" at bounding box center [346, 343] width 97 height 22
click at [347, 408] on link "Return Label Laser" at bounding box center [342, 408] width 89 height 22
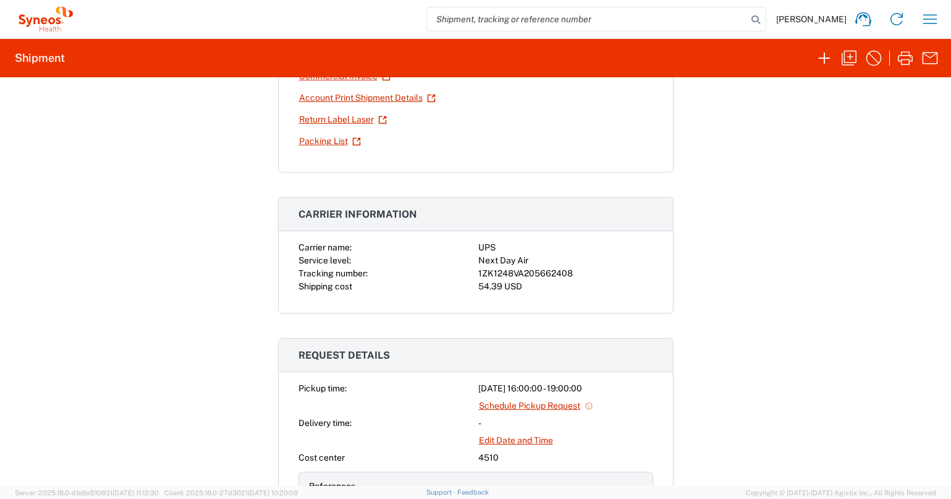
scroll to position [323, 0]
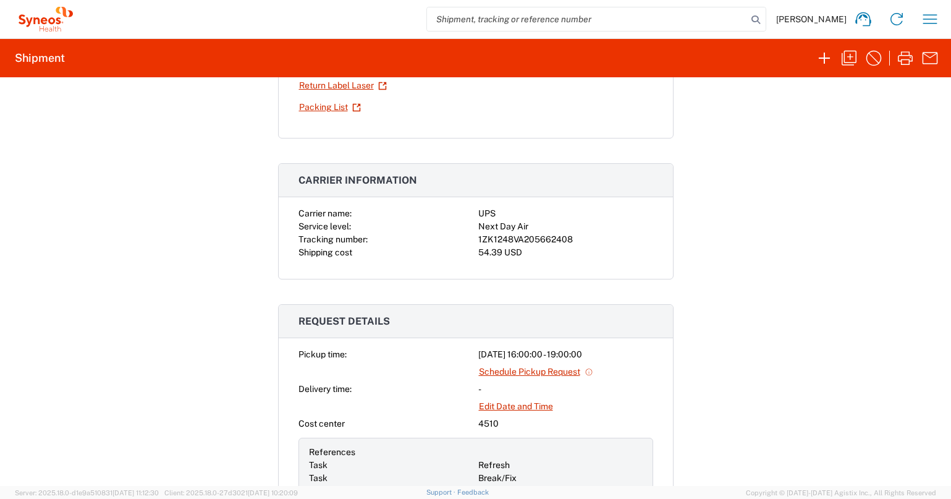
click at [552, 240] on div "1ZK1248VA205662408" at bounding box center [565, 239] width 175 height 13
copy div "1ZK1248VA205662408"
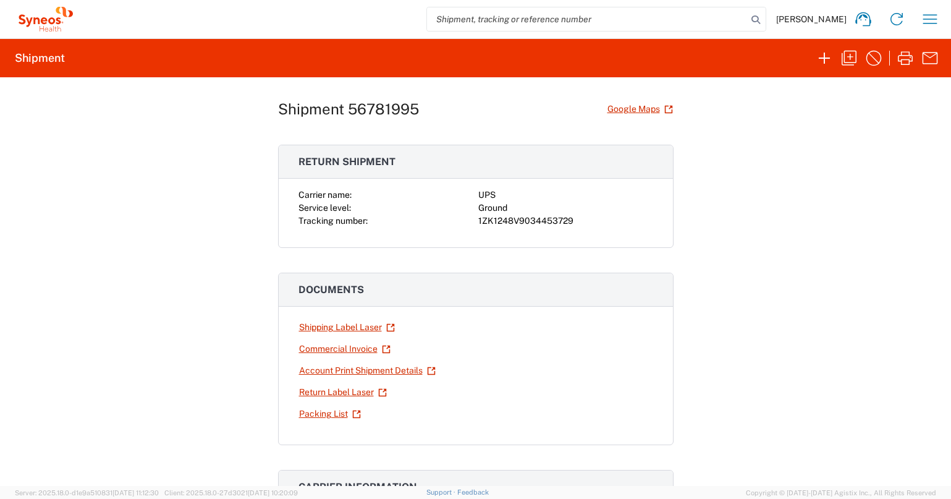
scroll to position [0, 0]
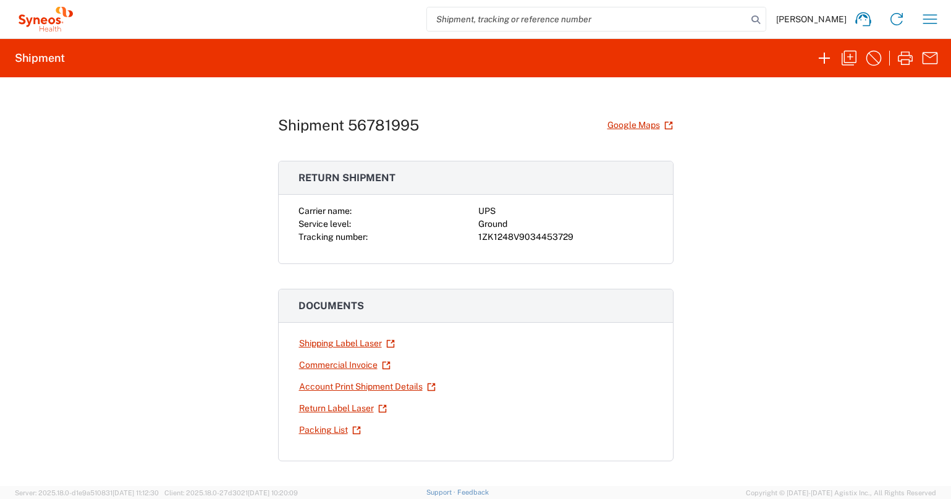
click at [545, 236] on div "1ZK1248V9034453729" at bounding box center [565, 236] width 175 height 13
copy div "1ZK1248V9034453729"
